Goal: Book appointment/travel/reservation

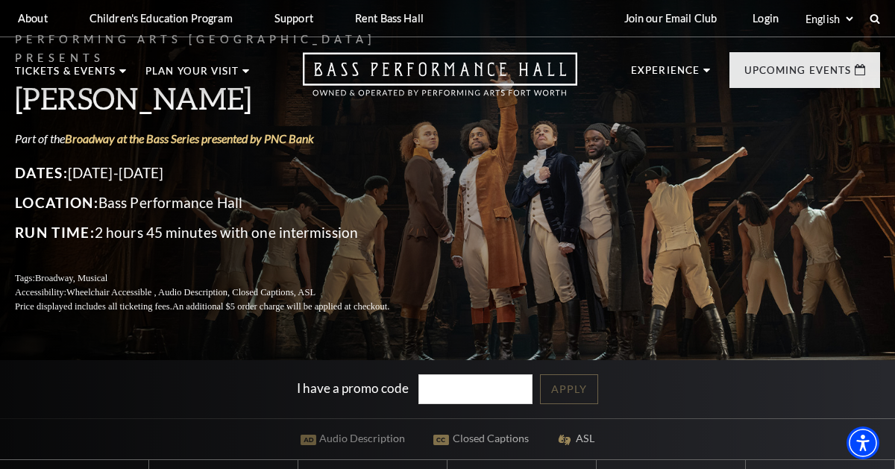
click at [160, 300] on p "Price displayed includes all ticketing fees. An additional $5 order charge will…" at bounding box center [220, 307] width 410 height 14
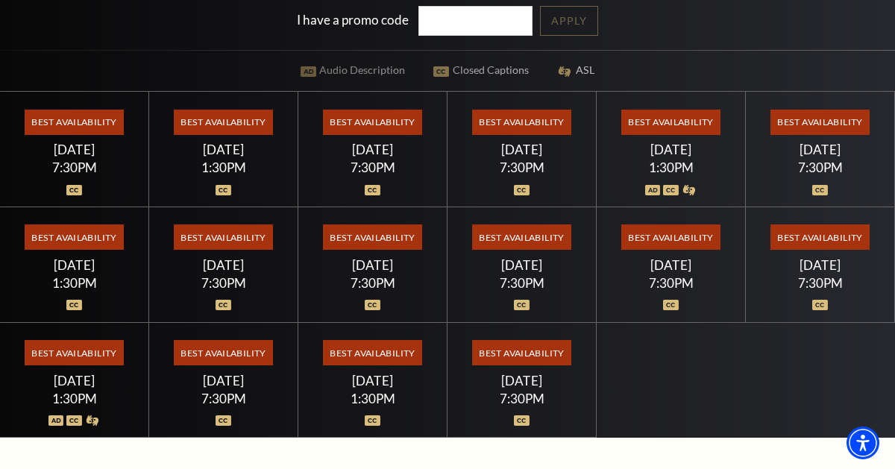
scroll to position [368, 0]
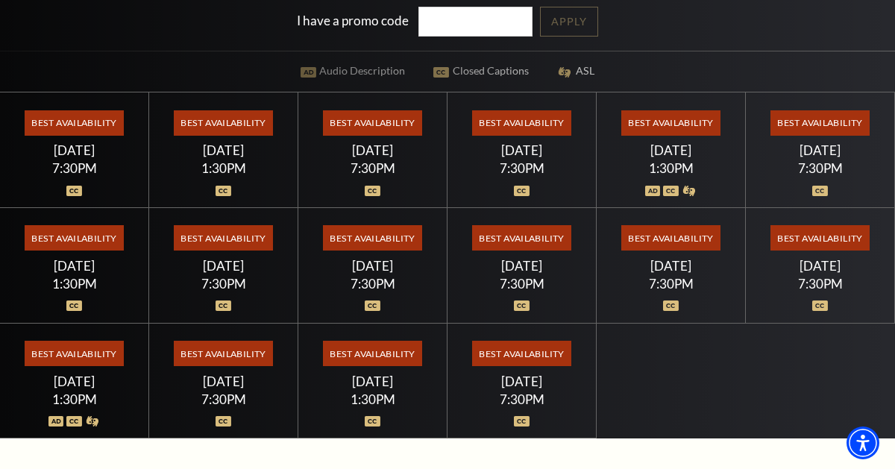
click at [400, 119] on span "Best Availability" at bounding box center [372, 122] width 99 height 25
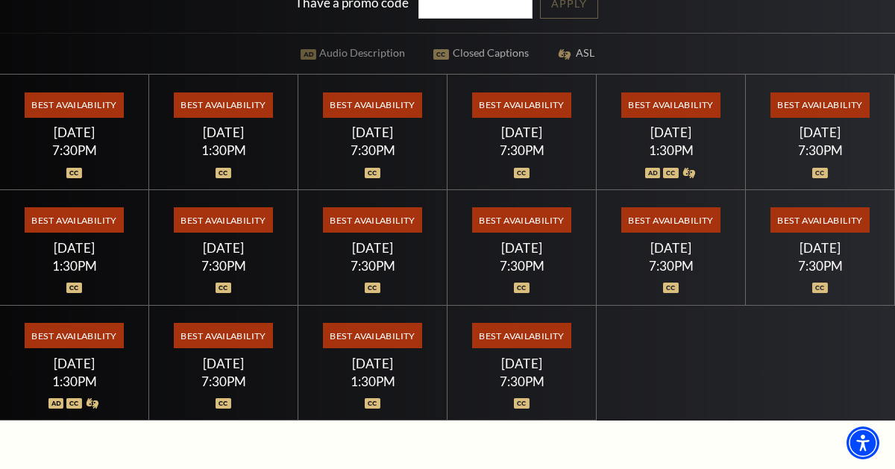
scroll to position [386, 0]
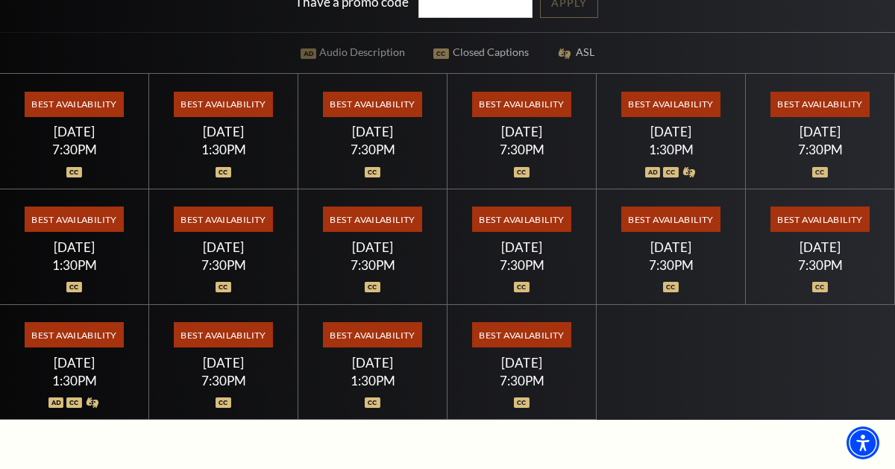
click at [379, 110] on span "Best Availability" at bounding box center [372, 104] width 99 height 25
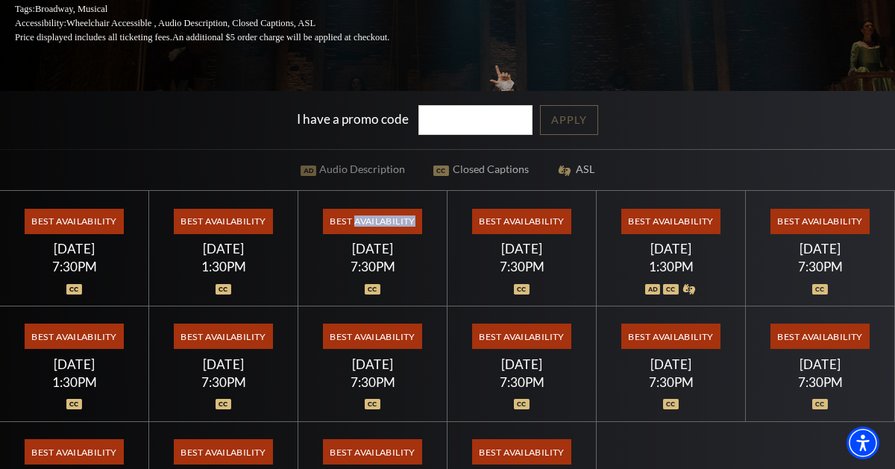
scroll to position [271, 0]
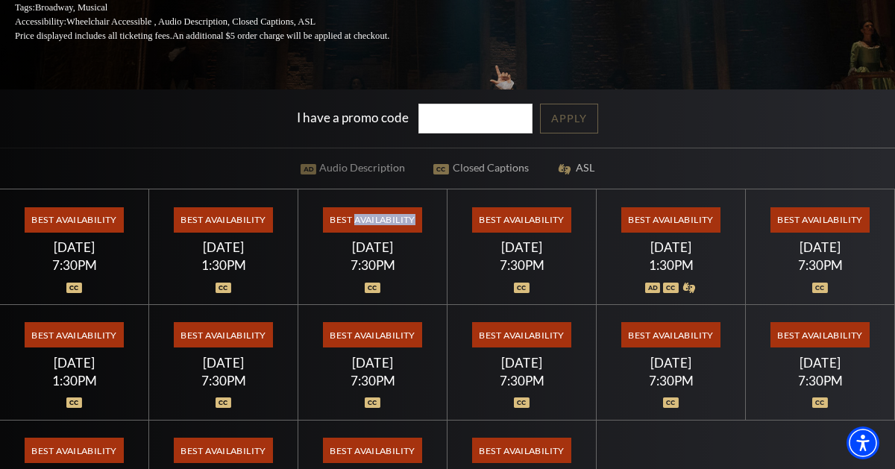
click at [66, 287] on div "Best Availability [DATE] 7:30PM" at bounding box center [74, 247] width 149 height 116
click at [52, 228] on span "Best Availability" at bounding box center [74, 219] width 99 height 25
click at [53, 221] on span "Best Availability" at bounding box center [74, 219] width 99 height 25
click at [394, 215] on span "Best Availability" at bounding box center [372, 219] width 99 height 25
click at [540, 221] on span "Best Availability" at bounding box center [521, 219] width 99 height 25
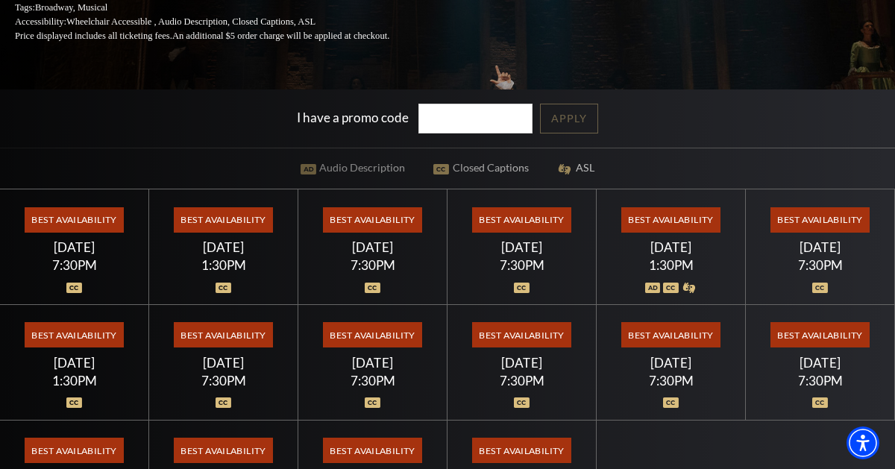
scroll to position [0, 0]
